Goal: Information Seeking & Learning: Learn about a topic

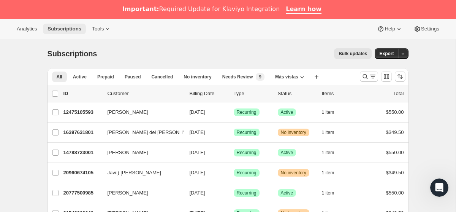
click at [63, 28] on span "Subscriptions" at bounding box center [65, 29] width 34 height 6
click at [31, 30] on span "Analytics" at bounding box center [27, 29] width 20 height 6
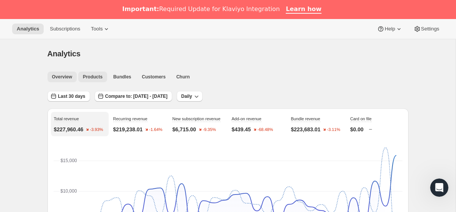
click at [92, 76] on span "Products" at bounding box center [93, 77] width 20 height 6
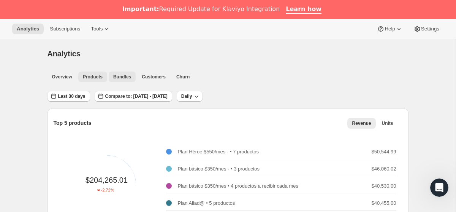
click at [120, 81] on button "Bundles" at bounding box center [122, 77] width 27 height 11
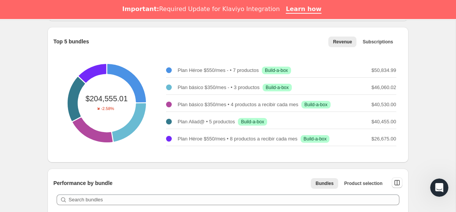
scroll to position [275, 0]
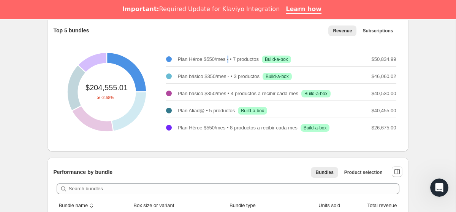
click at [229, 60] on p "Plan Héroe $550/mes - • 7 productos" at bounding box center [218, 60] width 81 height 8
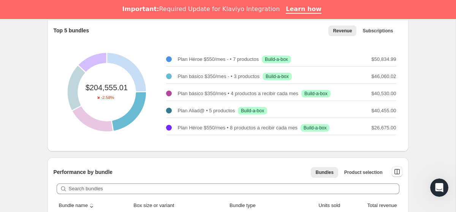
click at [232, 75] on p "Plan básico $350/mes - • 3 productos" at bounding box center [219, 77] width 82 height 8
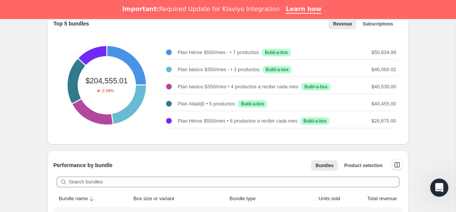
scroll to position [284, 0]
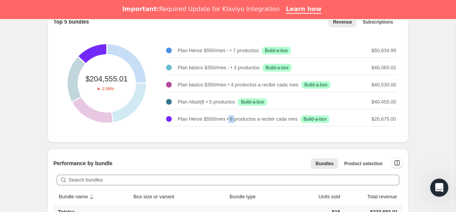
drag, startPoint x: 237, startPoint y: 121, endPoint x: 232, endPoint y: 120, distance: 5.0
click at [232, 120] on p "Plan Héroe $550/mes • 8 productos a recibir cada mes" at bounding box center [238, 119] width 120 height 8
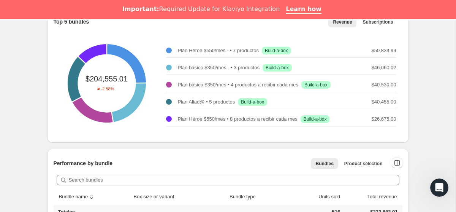
click at [234, 136] on div "$204,555.01 -2.58% Plan Héroe $550/mes - • 7 productos Logrado Build-a-box $50,…" at bounding box center [228, 83] width 349 height 106
